Goal: Complete application form

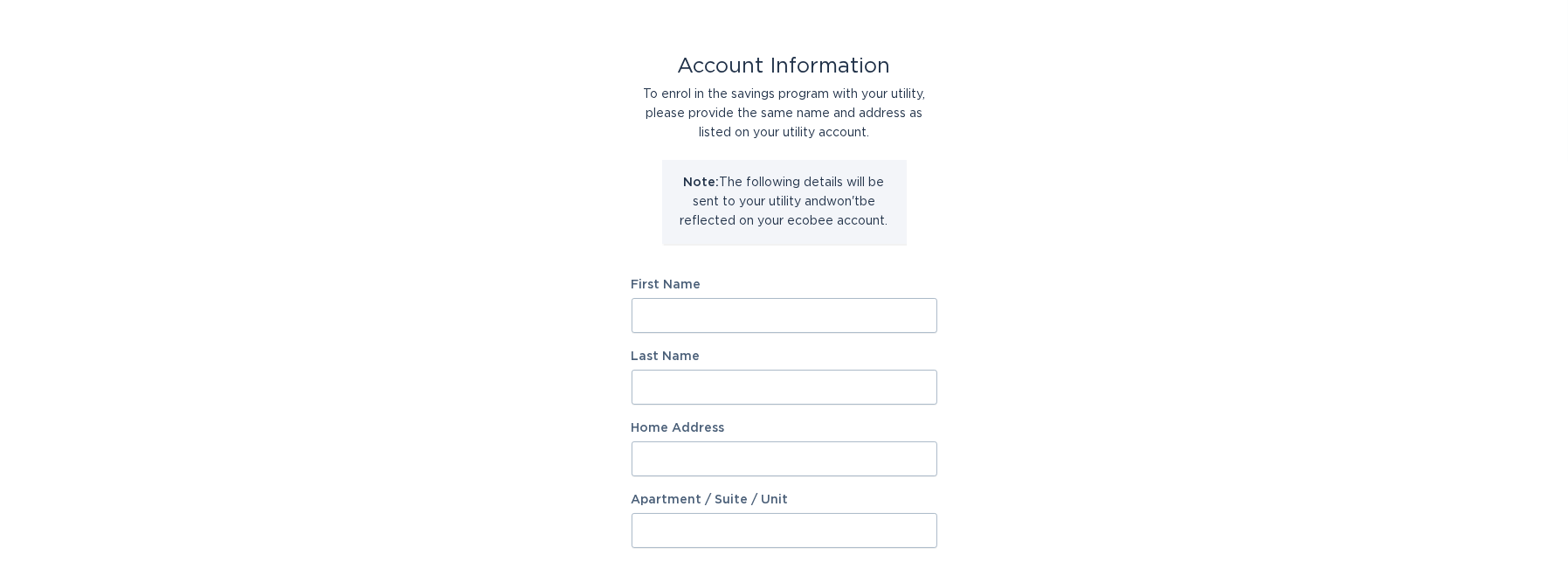
scroll to position [70, 0]
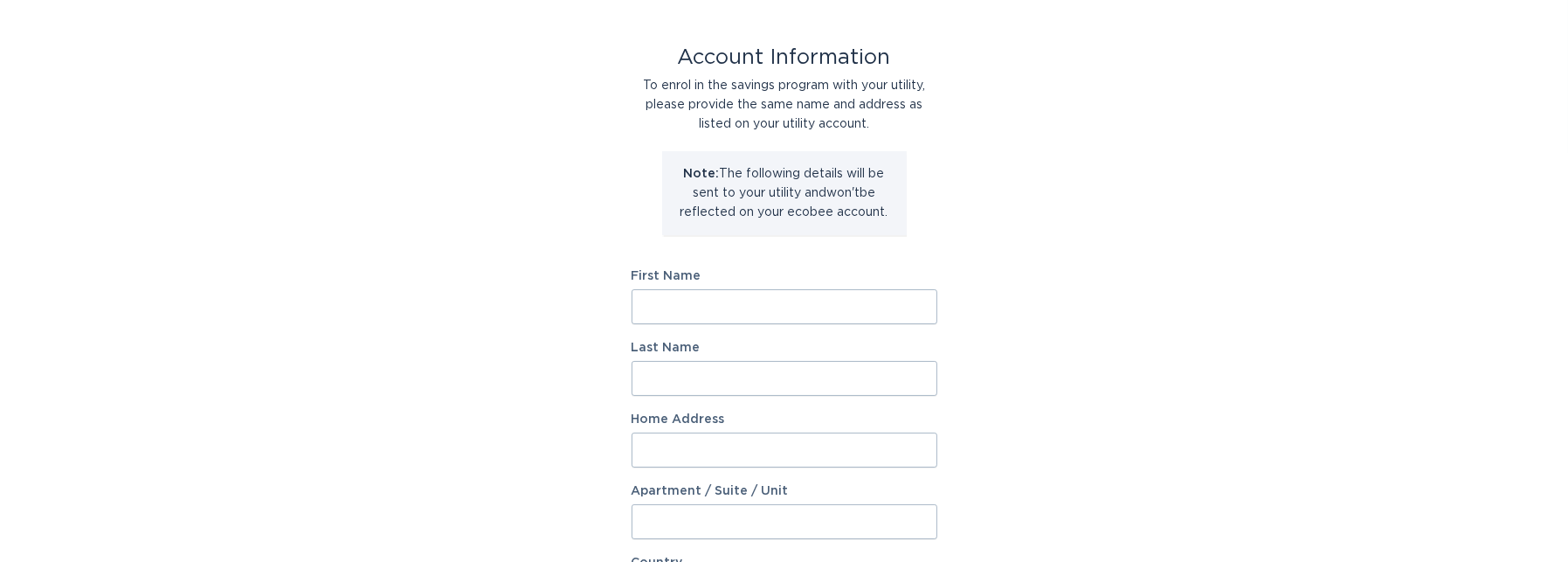
click at [695, 311] on input "First Name" at bounding box center [785, 306] width 306 height 35
type input "SANDOR JOZSEF"
type input "TOTH"
type input "26006 W Taro Dr"
select select "US"
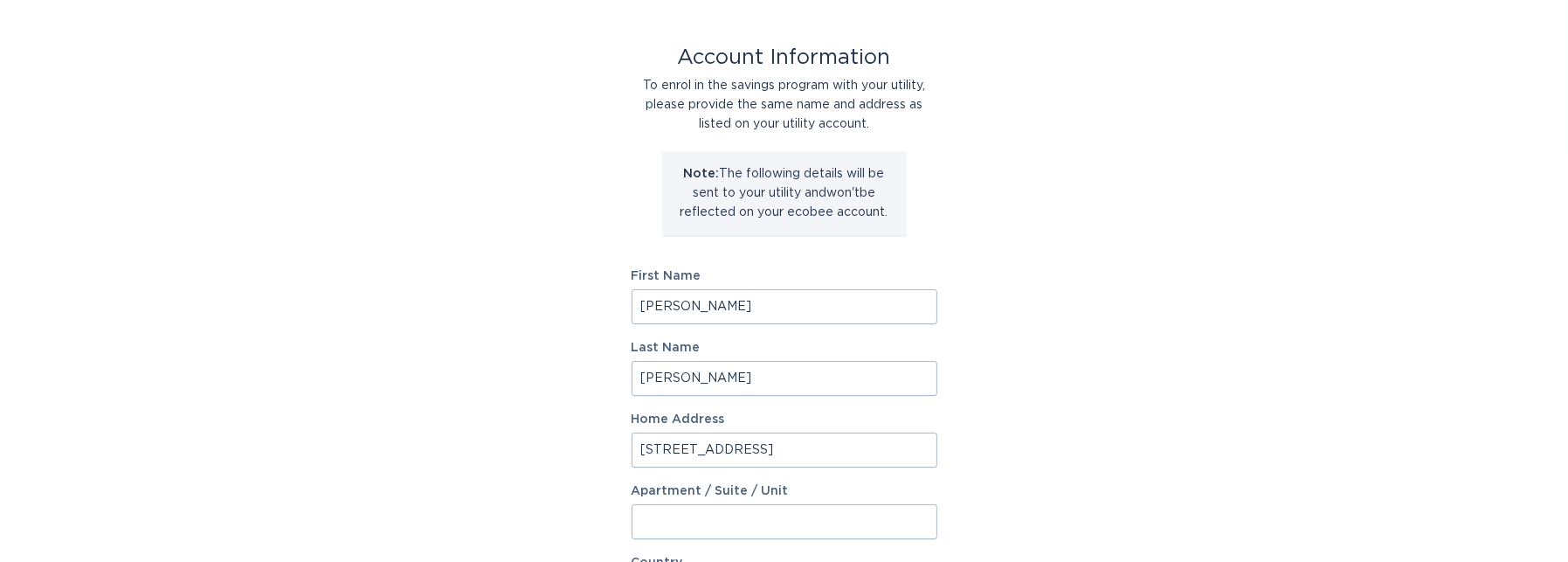
type input "Buckeye"
type input "85396"
select select "AZ"
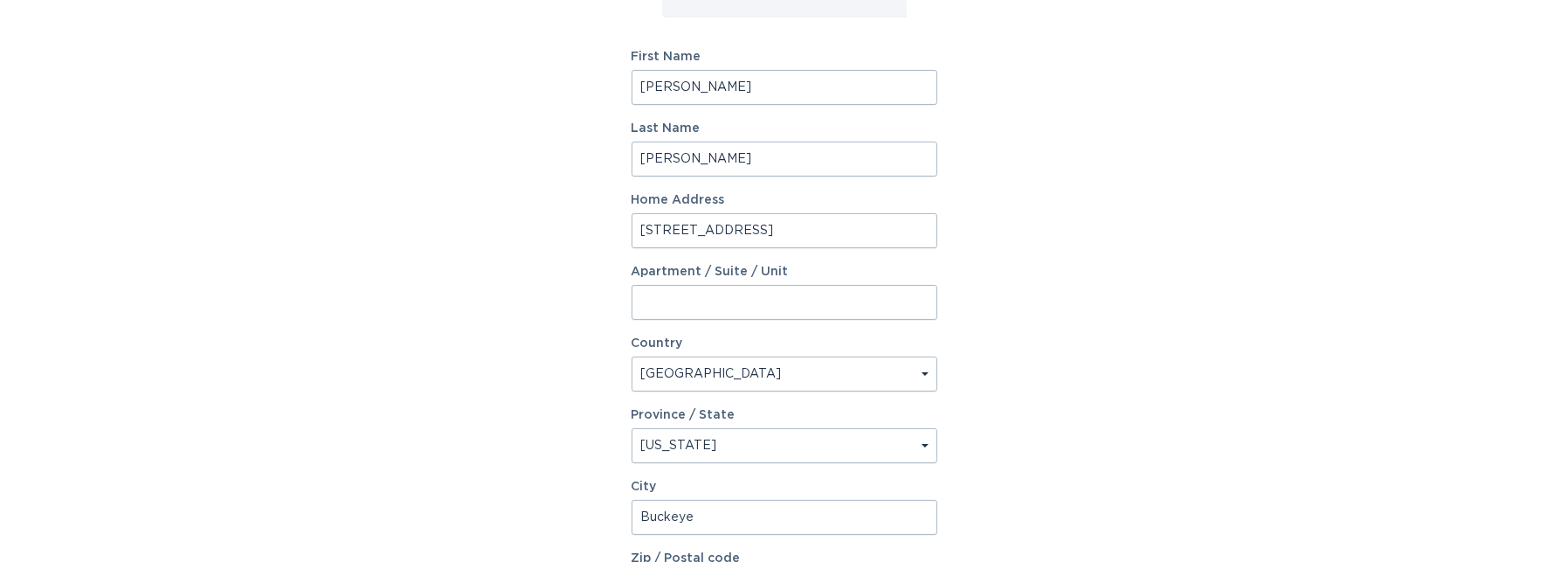
scroll to position [280, 0]
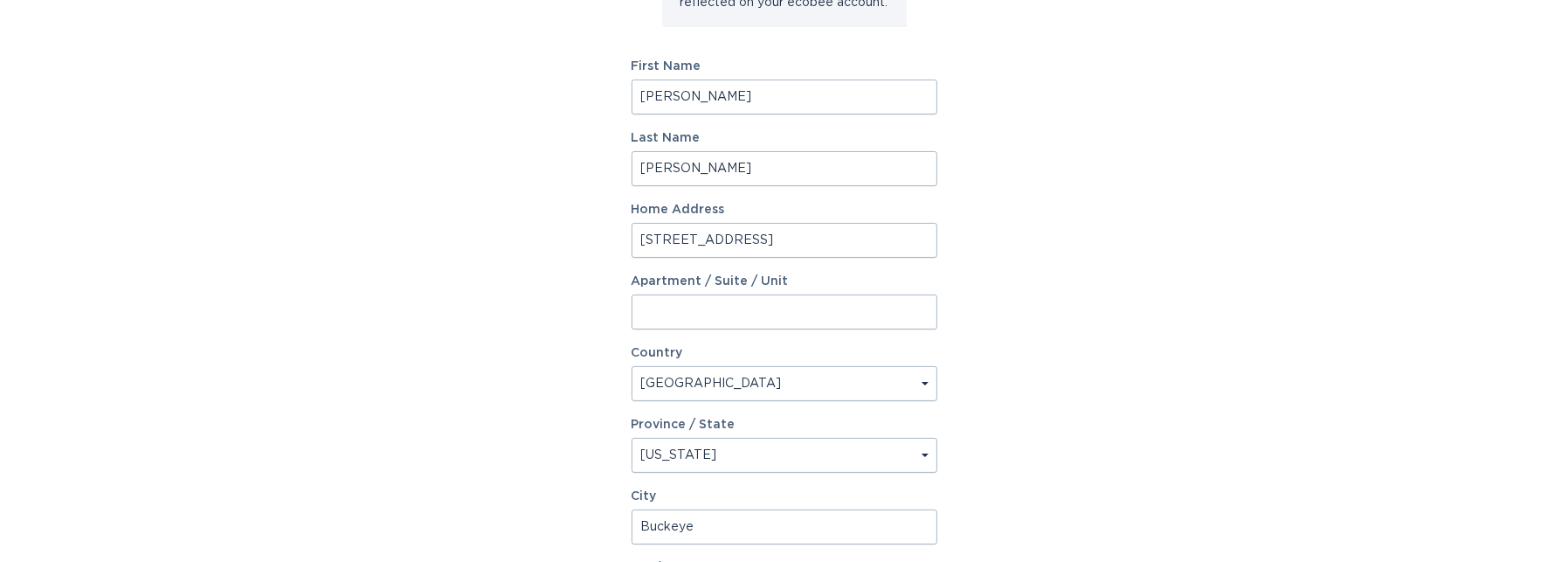
drag, startPoint x: 754, startPoint y: 100, endPoint x: 701, endPoint y: 101, distance: 53.0
click at [701, 101] on input "SANDOR JOZSEF" at bounding box center [785, 97] width 306 height 35
type input "SANDOR"
click at [1103, 246] on div "Account Information To enrol in the savings program with your utility, please p…" at bounding box center [784, 256] width 1568 height 966
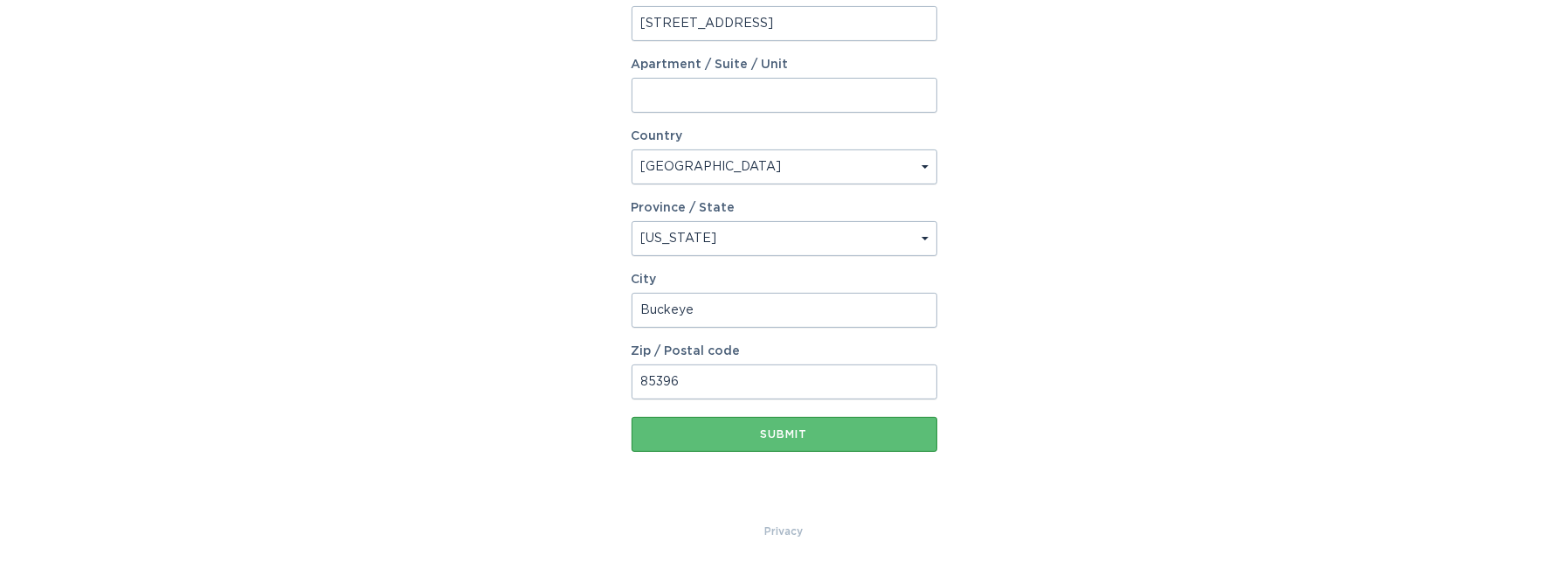
scroll to position [501, 0]
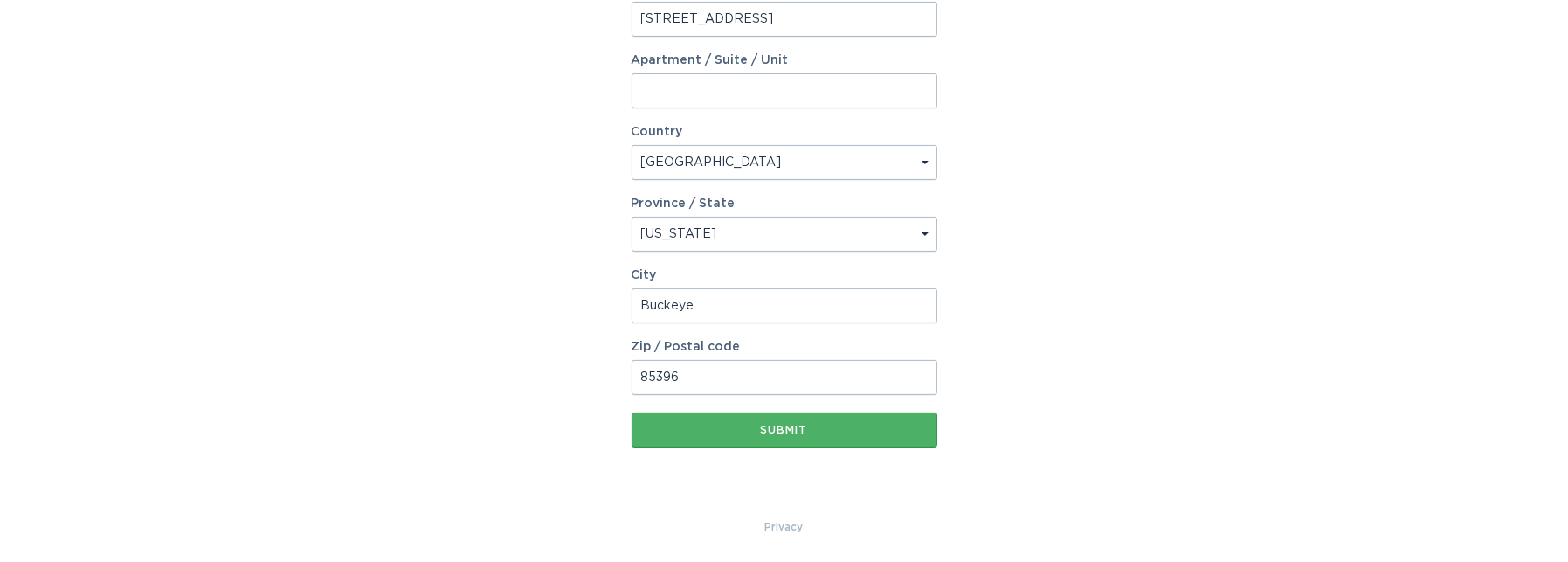
click at [823, 437] on button "Submit" at bounding box center [785, 430] width 306 height 35
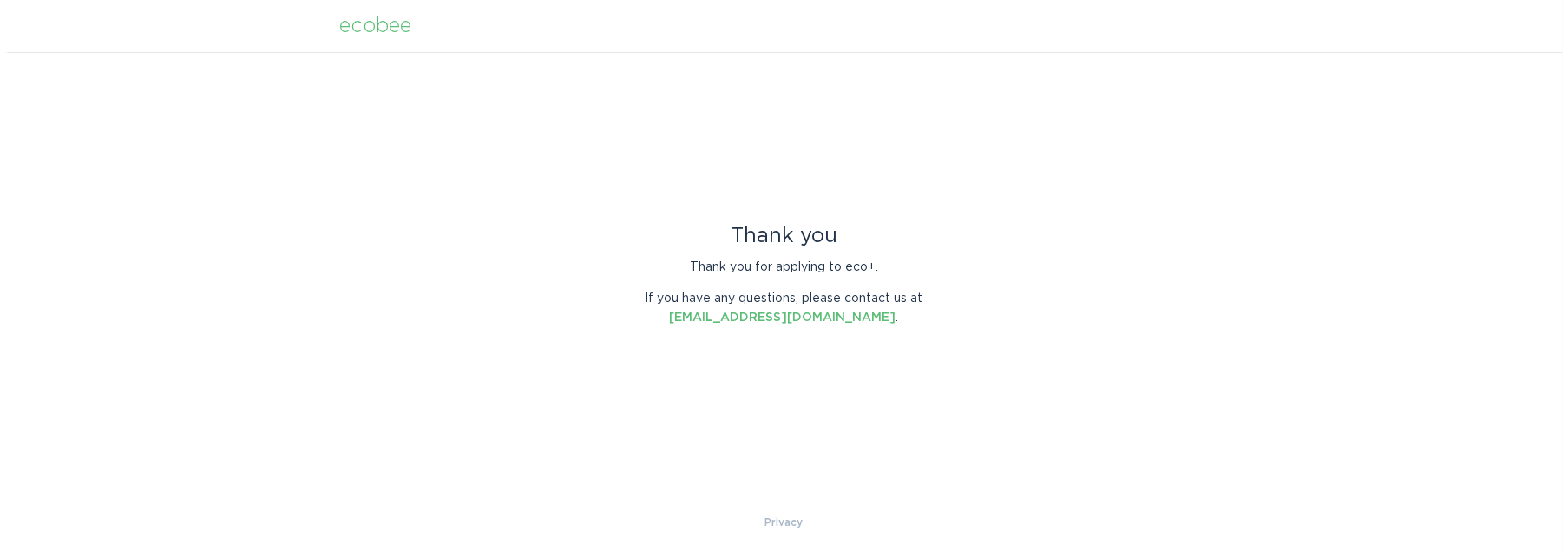
scroll to position [0, 0]
